Goal: Obtain resource: Download file/media

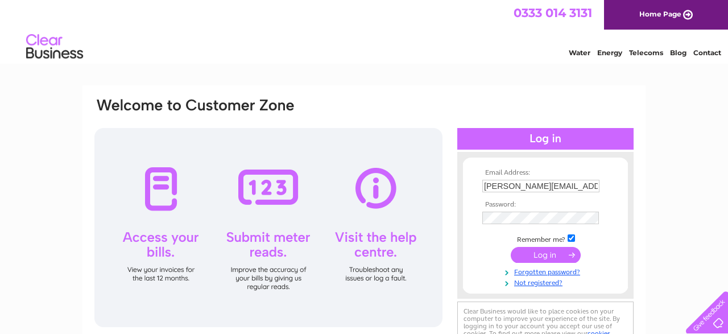
click at [560, 250] on input "submit" at bounding box center [546, 255] width 70 height 16
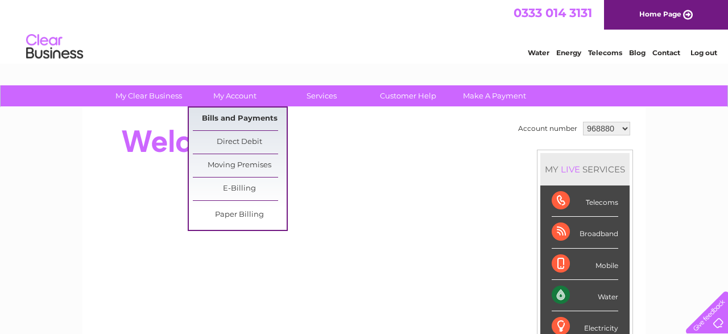
click at [221, 121] on link "Bills and Payments" at bounding box center [240, 118] width 94 height 23
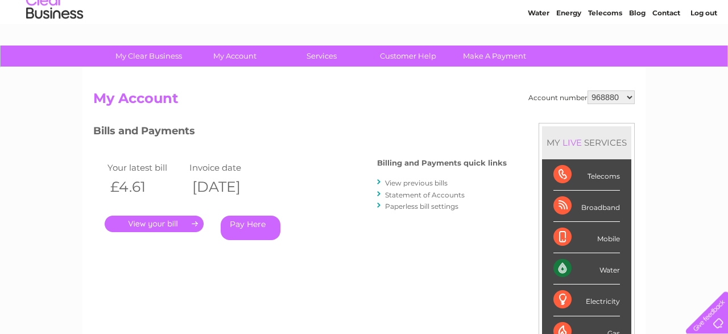
scroll to position [59, 0]
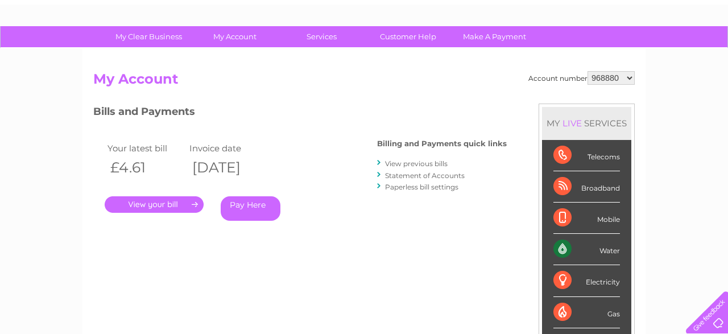
click at [416, 164] on link "View previous bills" at bounding box center [416, 163] width 63 height 9
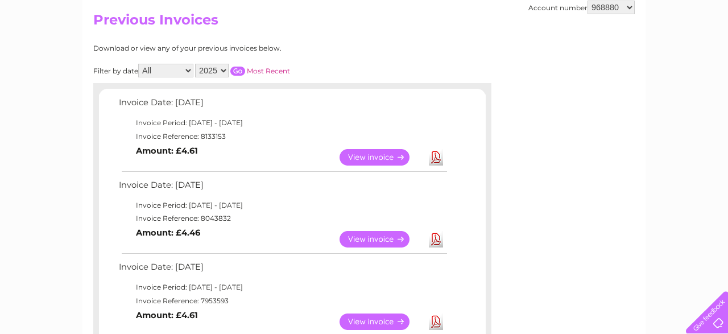
click at [440, 159] on link "Download" at bounding box center [436, 157] width 14 height 16
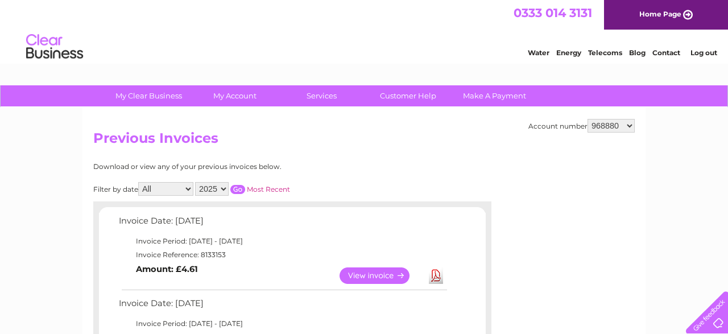
click at [588, 119] on select "968880 1092840" at bounding box center [611, 126] width 47 height 14
select select "1092840"
click option "1092840" at bounding box center [0, 0] width 0 height 0
click at [388, 276] on link "View" at bounding box center [382, 275] width 84 height 16
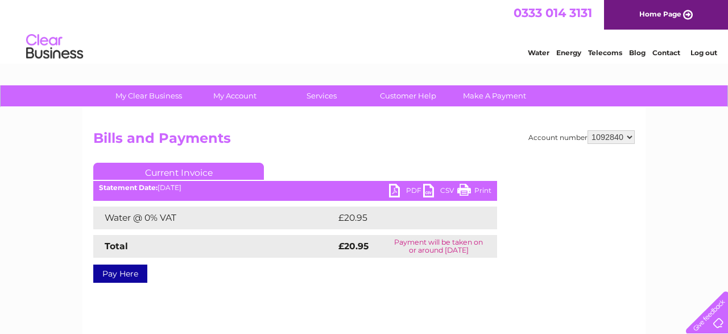
click at [399, 188] on link "PDF" at bounding box center [406, 192] width 34 height 16
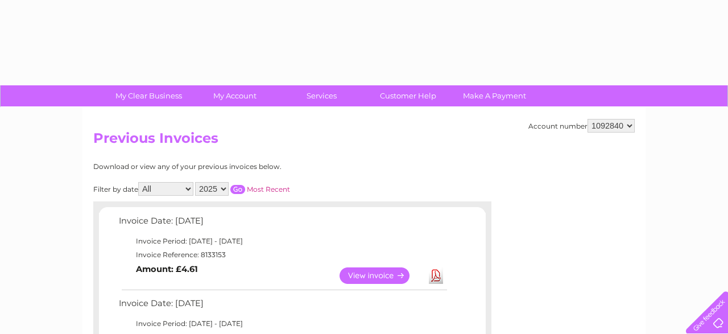
select select "1092840"
